Goal: Task Accomplishment & Management: Use online tool/utility

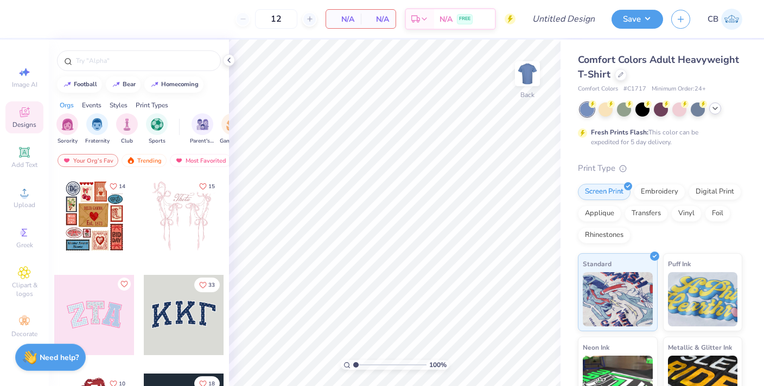
click at [713, 110] on icon at bounding box center [715, 108] width 9 height 9
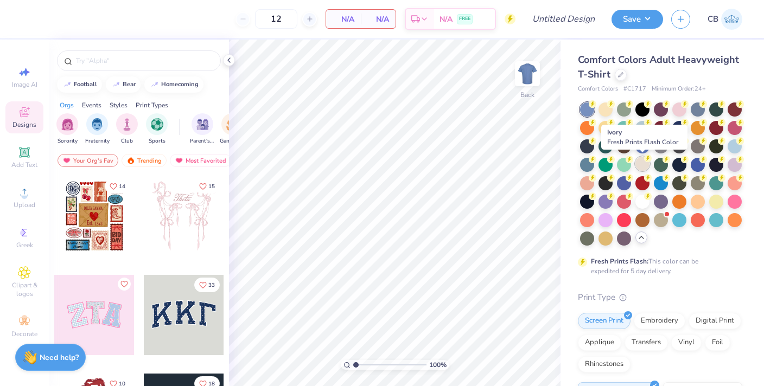
click at [644, 161] on div at bounding box center [643, 164] width 14 height 14
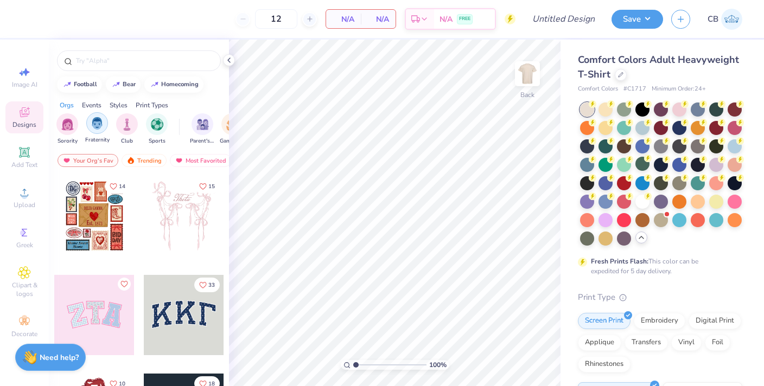
click at [93, 125] on img "filter for Fraternity" at bounding box center [97, 123] width 12 height 12
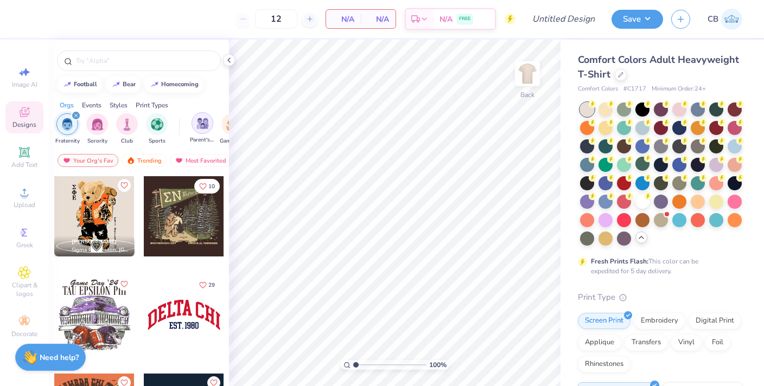
click at [199, 126] on img "filter for Parent's Weekend" at bounding box center [202, 123] width 12 height 12
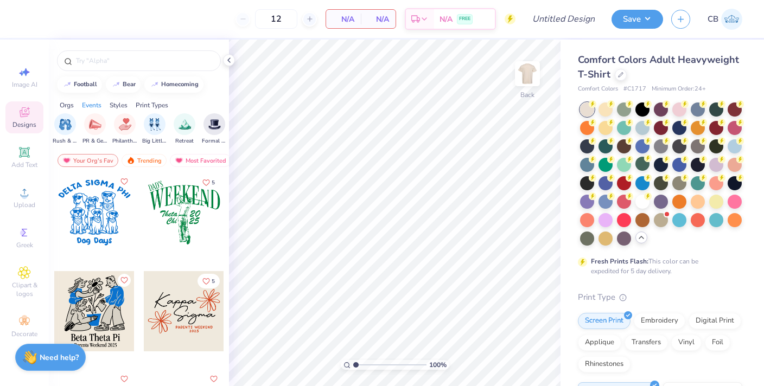
scroll to position [1781, 0]
click at [182, 234] on div at bounding box center [183, 213] width 241 height 80
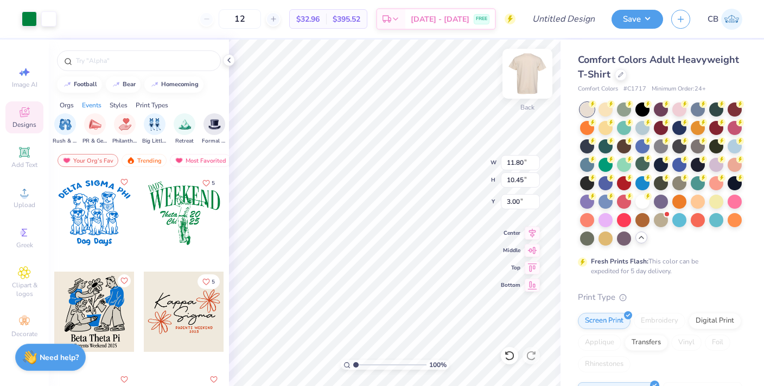
click at [524, 75] on img at bounding box center [527, 73] width 43 height 43
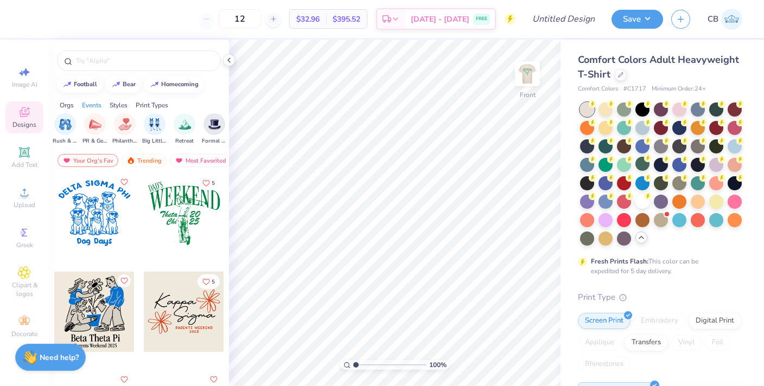
click at [198, 208] on div at bounding box center [184, 213] width 80 height 80
click at [531, 75] on img at bounding box center [527, 73] width 43 height 43
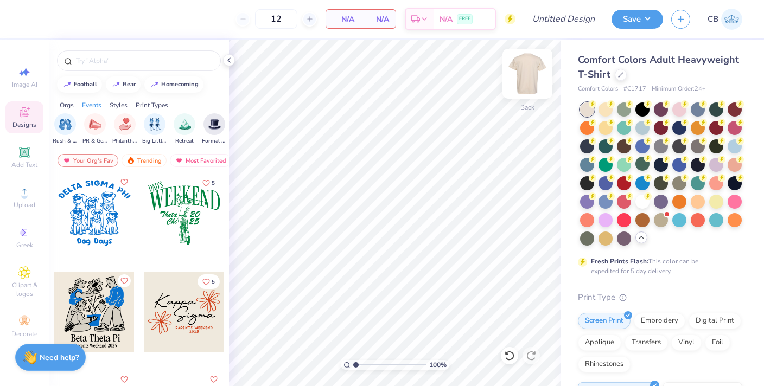
click at [529, 71] on img at bounding box center [527, 73] width 43 height 43
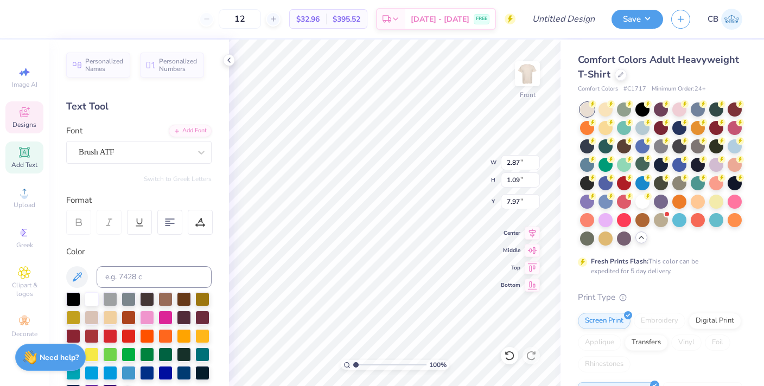
scroll to position [0, 1]
type textarea "Beta Theta"
type input "8.04"
type textarea "Pi"
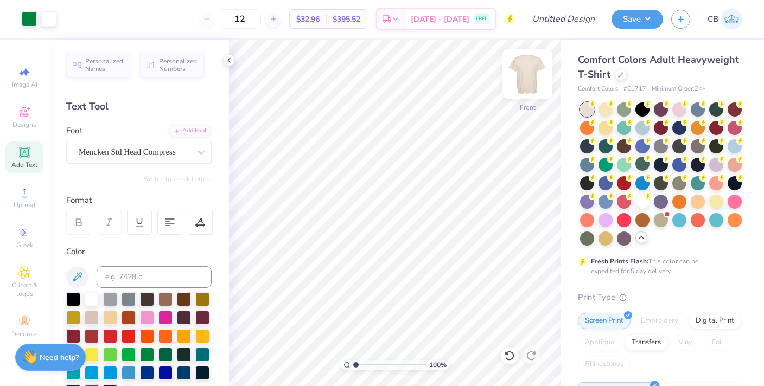
click at [518, 80] on img at bounding box center [527, 73] width 43 height 43
click at [533, 72] on img at bounding box center [527, 73] width 43 height 43
click at [523, 86] on img at bounding box center [527, 73] width 43 height 43
click at [22, 237] on icon at bounding box center [24, 232] width 13 height 13
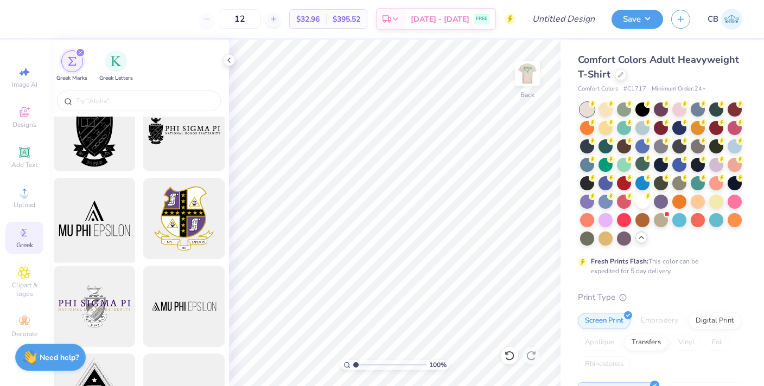
scroll to position [29, 0]
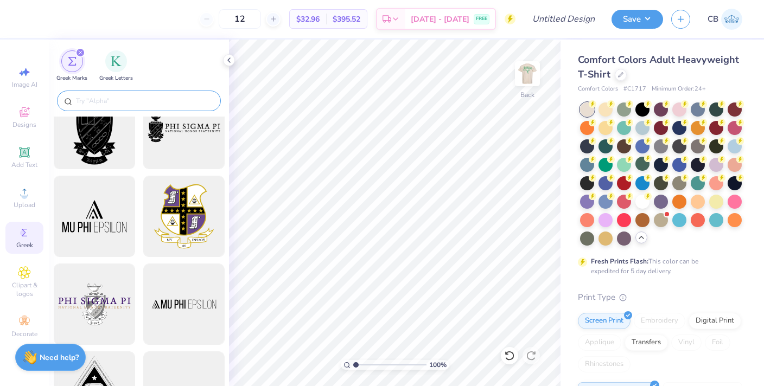
click at [125, 96] on input "text" at bounding box center [144, 101] width 139 height 11
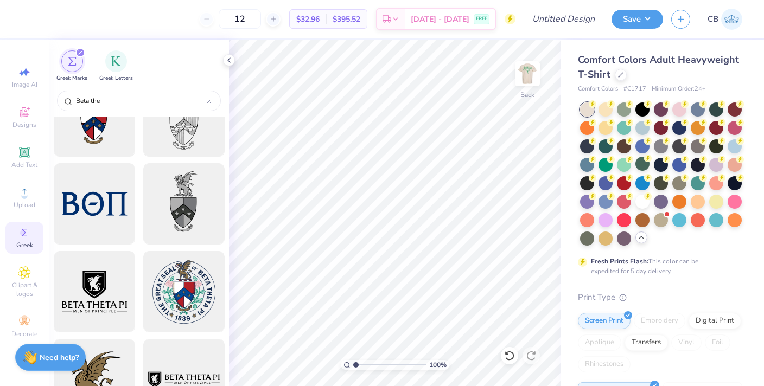
scroll to position [42, 0]
type input "Beta the"
click at [99, 225] on div at bounding box center [94, 204] width 90 height 90
type input "5.64"
type input "2.07"
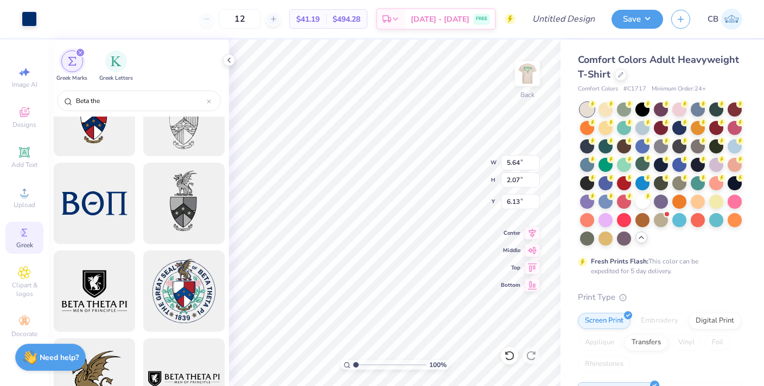
type input "4.51"
type input "3.99"
click at [444, 158] on div "100 % Back W 5.64 5.64 " H 2.07 2.07 " Y 3.99 3.99 " Center Middle Top Bottom" at bounding box center [395, 213] width 332 height 347
click at [228, 62] on icon at bounding box center [229, 60] width 9 height 9
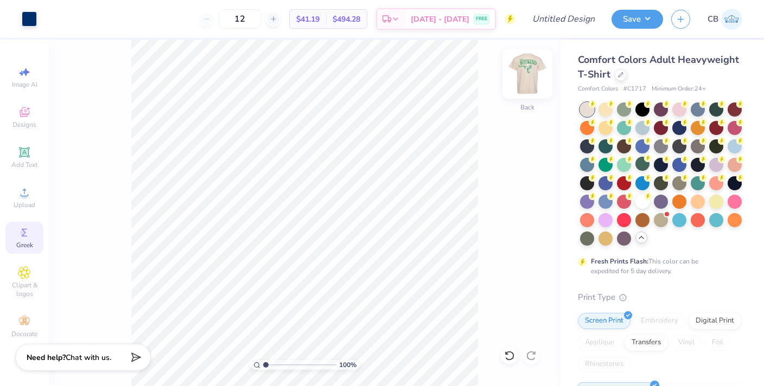
click at [517, 74] on img at bounding box center [527, 73] width 43 height 43
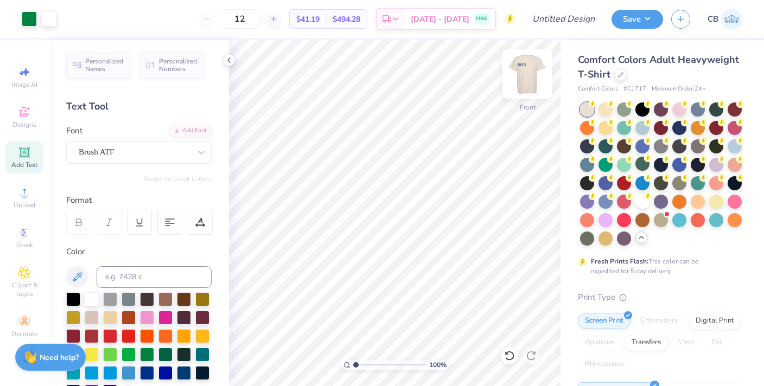
click at [529, 79] on img at bounding box center [527, 73] width 43 height 43
click at [192, 129] on div "Add Font" at bounding box center [190, 130] width 43 height 12
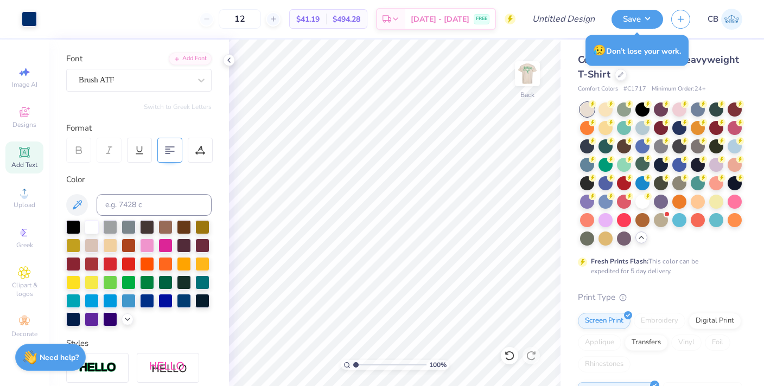
scroll to position [80, 0]
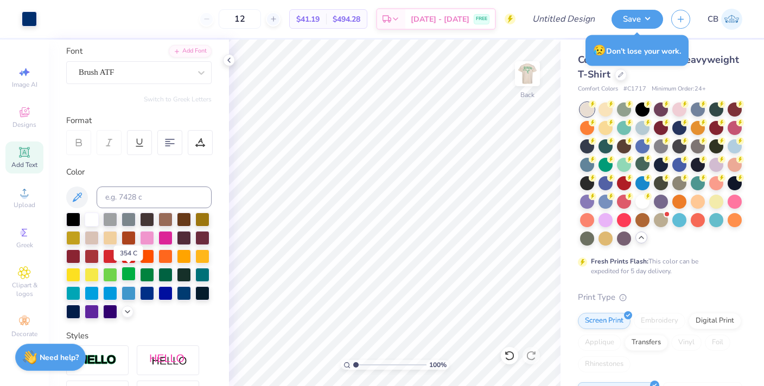
click at [129, 275] on div at bounding box center [129, 274] width 14 height 14
click at [115, 277] on div at bounding box center [110, 274] width 14 height 14
click at [131, 275] on div at bounding box center [129, 274] width 14 height 14
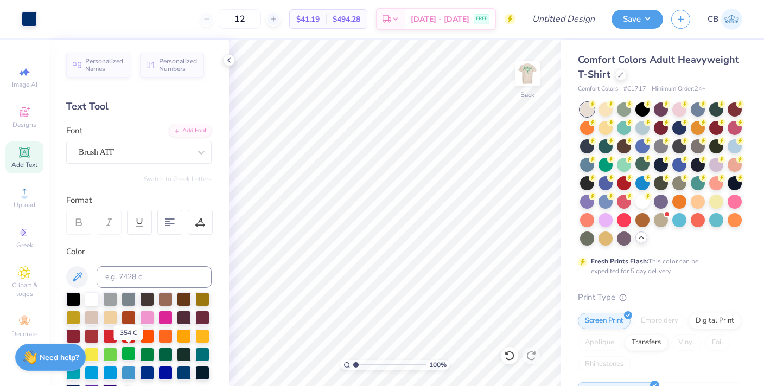
scroll to position [0, 0]
click at [531, 77] on img at bounding box center [527, 73] width 43 height 43
click at [531, 77] on img at bounding box center [528, 74] width 22 height 22
click at [631, 23] on button "Save" at bounding box center [638, 17] width 52 height 19
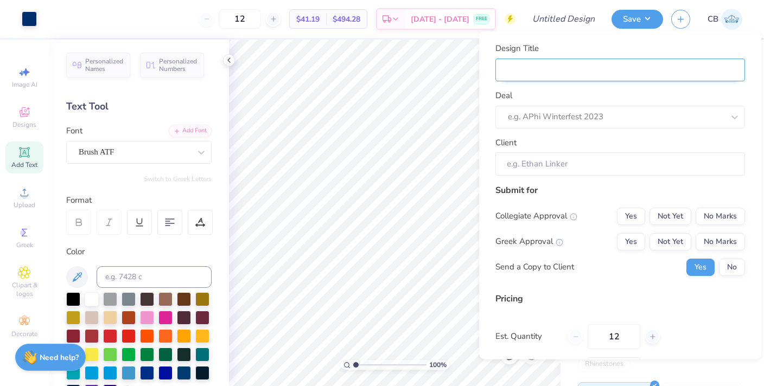
click at [600, 70] on input "Design Title" at bounding box center [620, 69] width 250 height 23
type input "B"
type input "Be"
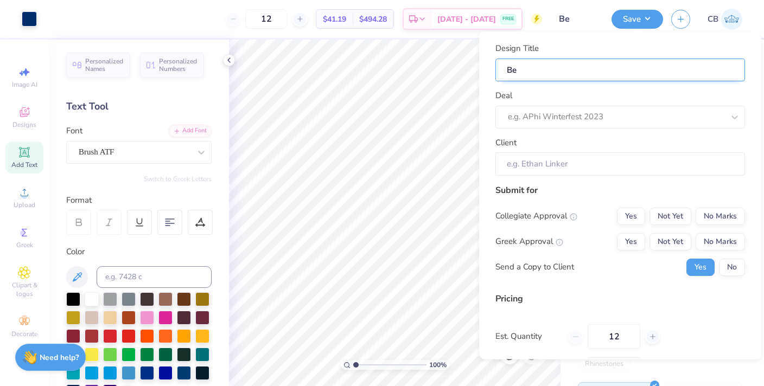
type input "Bet"
type input "Beta"
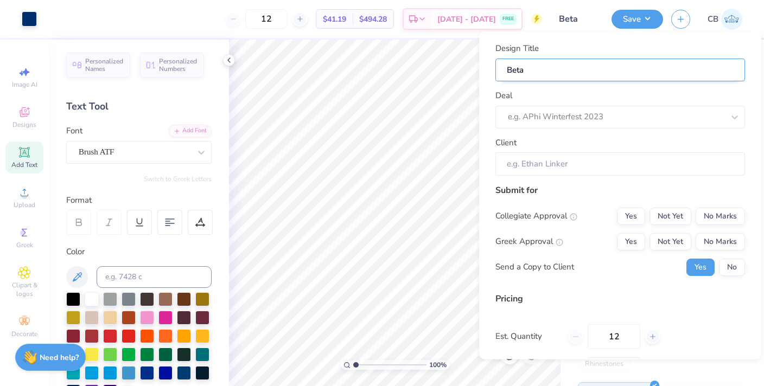
type input "Beta"
type input "Beta D"
type input "Beta Da"
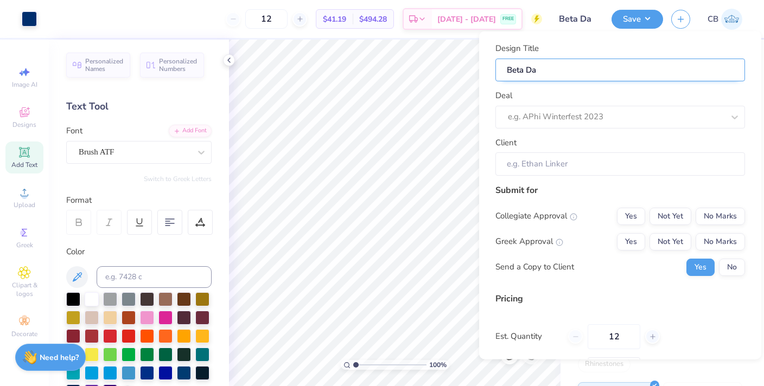
type input "Beta Dad"
type input "Beta Dads"
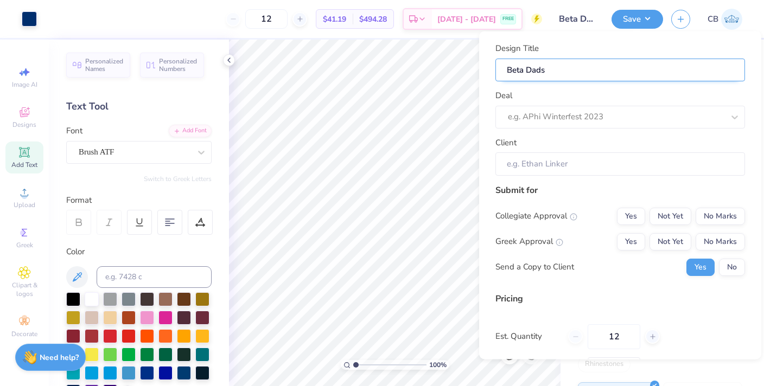
type input "Beta Dads"
type input "Beta Dads D"
type input "Beta Dads Da"
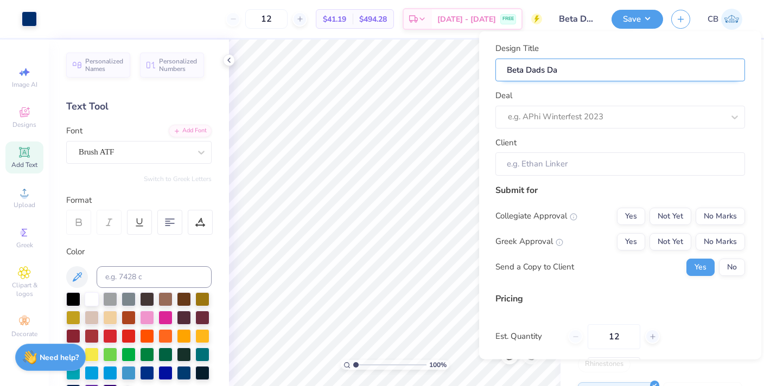
type input "Beta Dads Day"
type input "Beta Dads Day D"
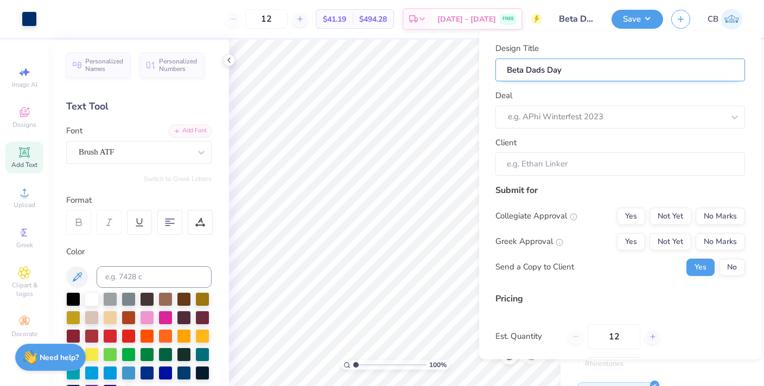
type input "Beta Dads Day D"
type input "Beta Dads Day Dr"
type input "Beta Dads Day Dra"
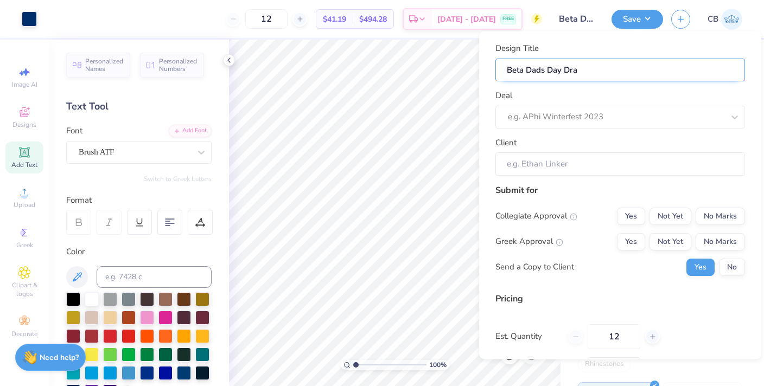
type input "Beta Dads Day Draf"
type input "Beta Dads Day Draft"
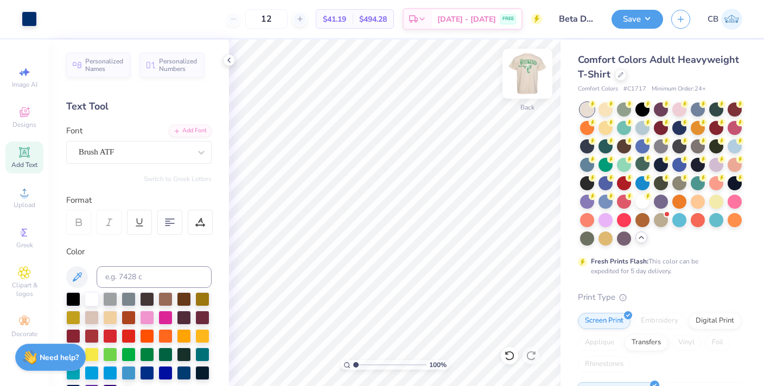
click at [542, 70] on img at bounding box center [527, 73] width 43 height 43
click at [530, 74] on img at bounding box center [527, 73] width 43 height 43
click at [653, 12] on button "Save" at bounding box center [638, 17] width 52 height 19
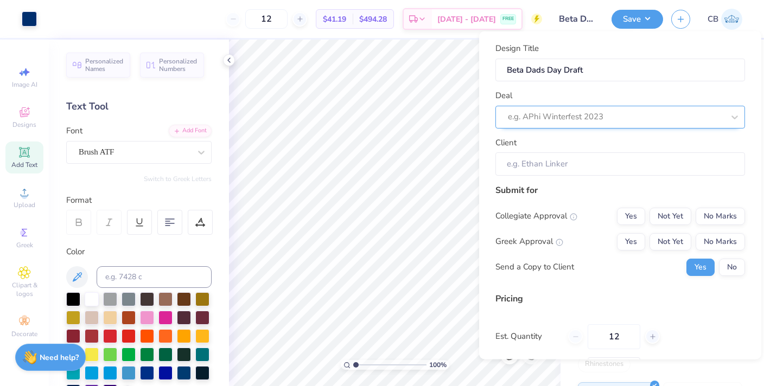
click at [606, 115] on div at bounding box center [616, 117] width 216 height 15
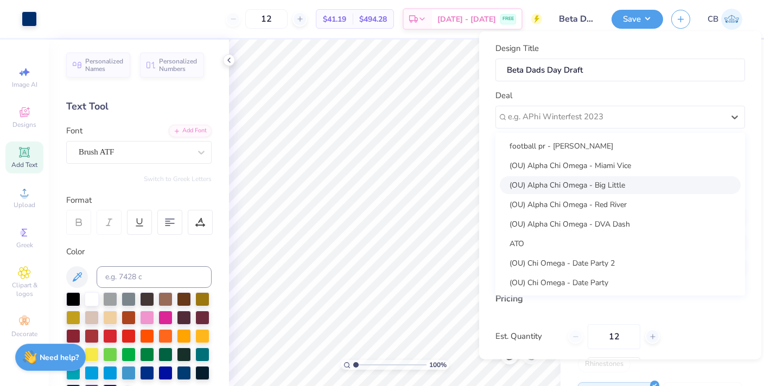
scroll to position [176, 0]
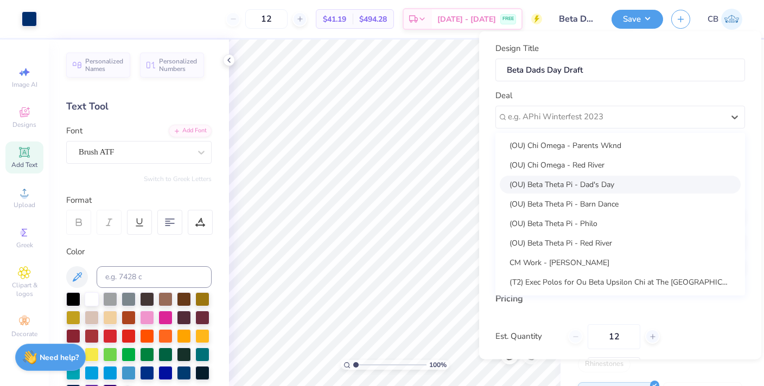
click at [596, 182] on div "(OU) Beta Theta Pi - Dad's Day" at bounding box center [620, 184] width 241 height 18
type input "[PERSON_NAME]"
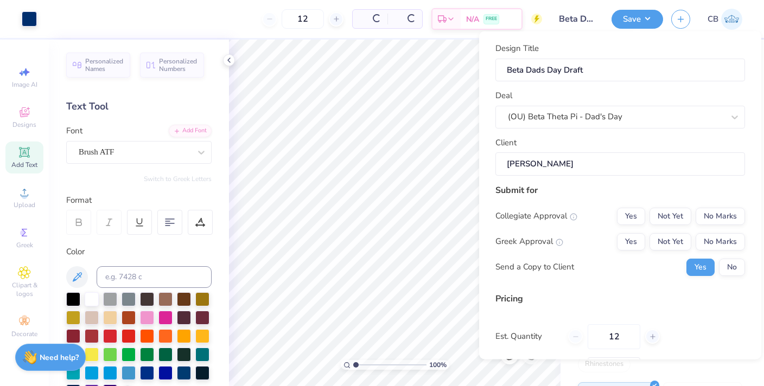
type input "$48.85"
click at [626, 223] on button "Yes" at bounding box center [631, 215] width 28 height 17
click at [628, 237] on button "Yes" at bounding box center [631, 241] width 28 height 17
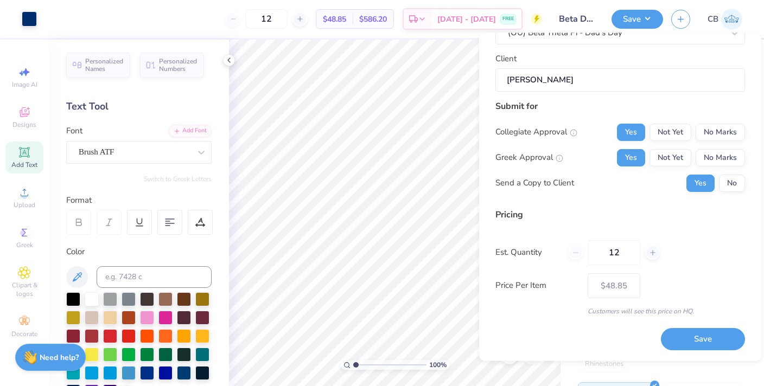
scroll to position [85, 0]
click at [624, 253] on input "12" at bounding box center [614, 253] width 53 height 25
type input "1"
type input "0"
type input "0200"
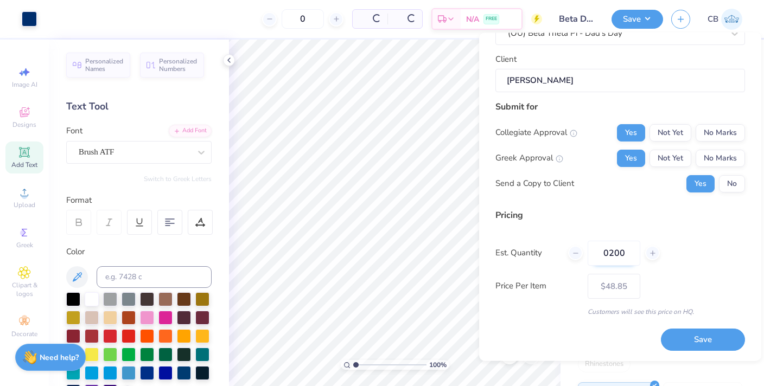
type input "200"
type input "– –"
type input "020"
type input "$19.85"
type input "0"
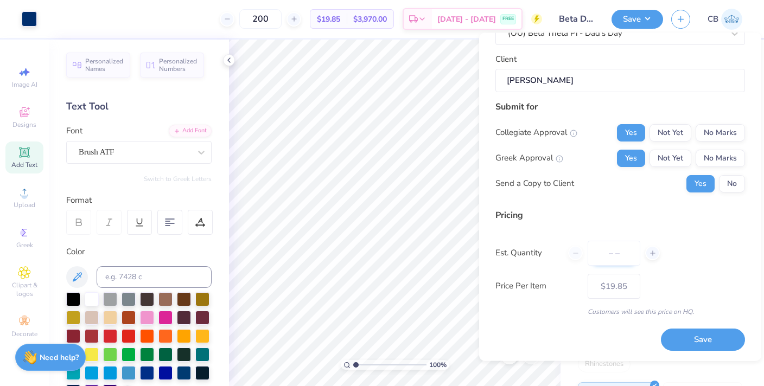
type input "0"
type input "0200"
type input "200"
type input "$19.85"
type input "0200"
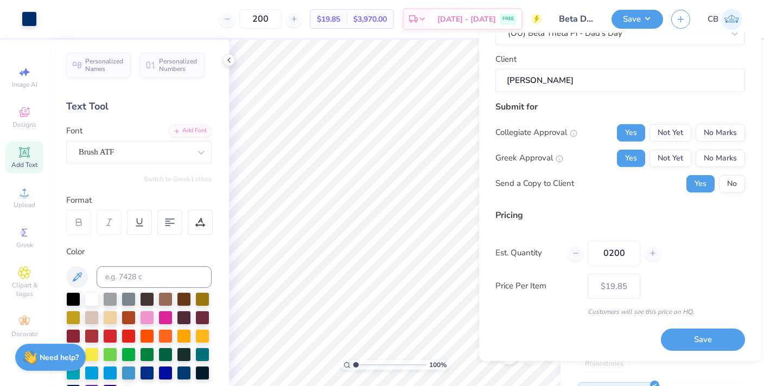
click at [729, 256] on div "Est. Quantity 0200" at bounding box center [620, 253] width 250 height 25
click at [698, 334] on button "Save" at bounding box center [703, 340] width 84 height 22
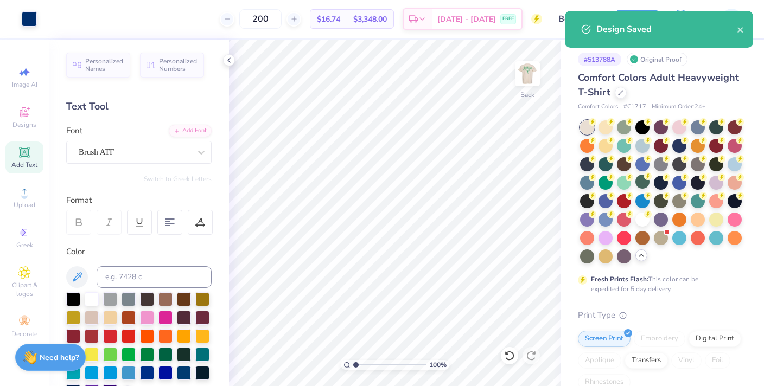
type input "– –"
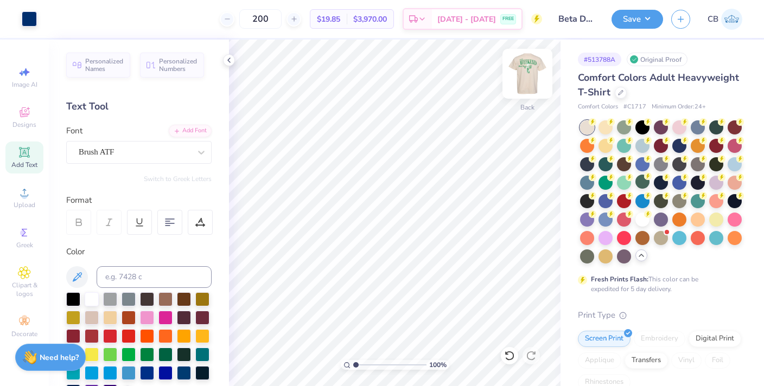
click at [531, 74] on img at bounding box center [527, 73] width 43 height 43
